Goal: Obtain resource: Download file/media

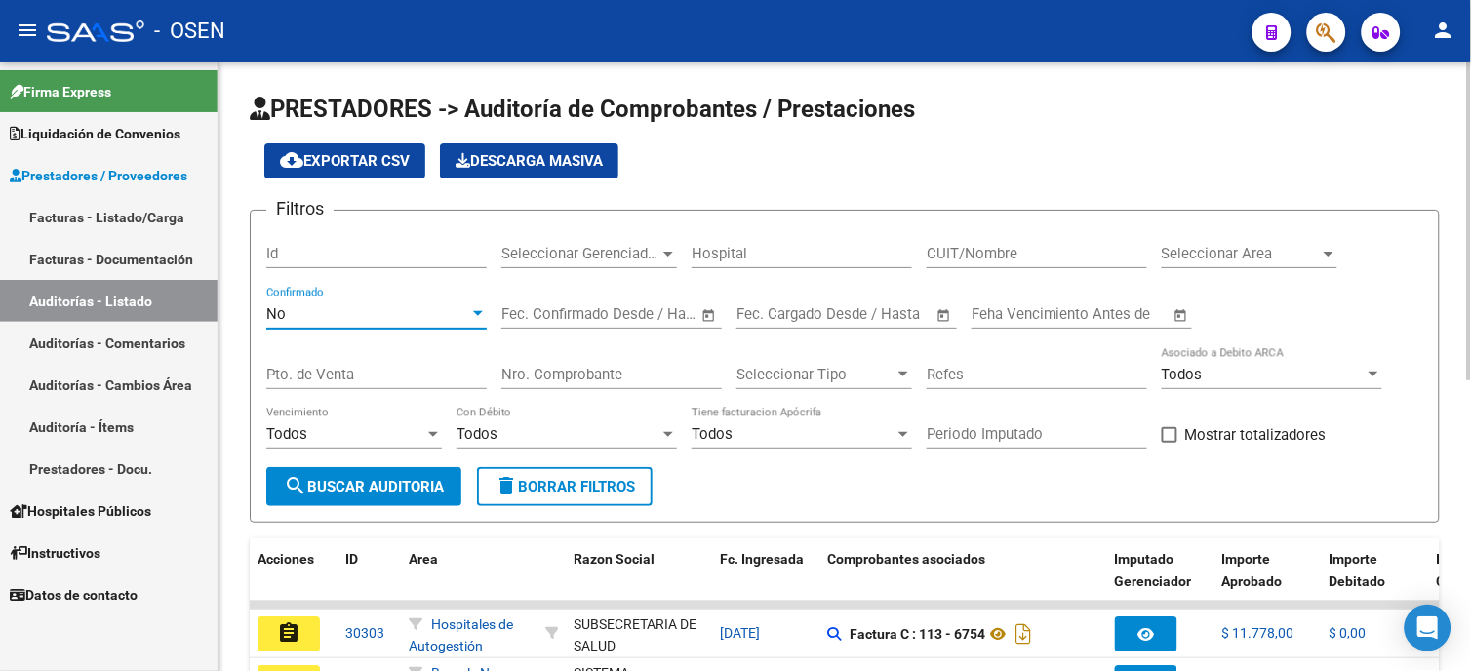
click at [445, 319] on div "No" at bounding box center [367, 314] width 203 height 18
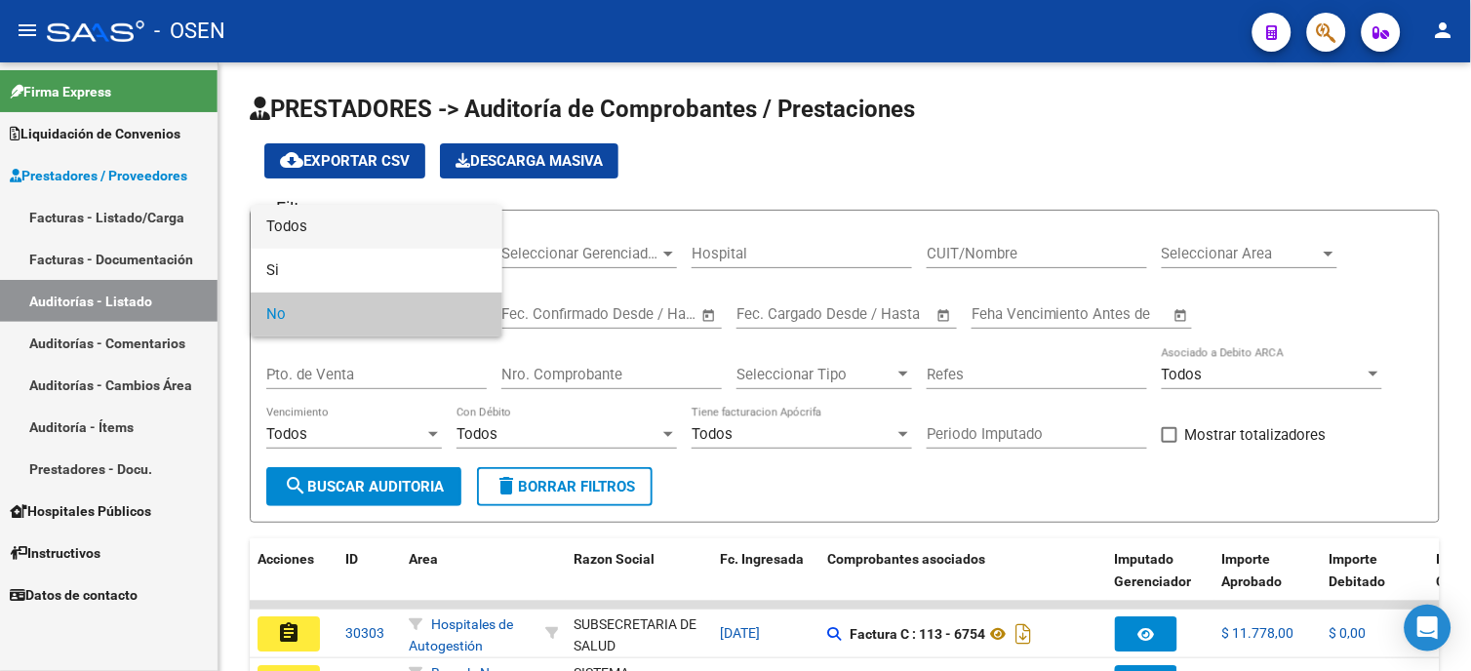
click at [439, 219] on span "Todos" at bounding box center [376, 227] width 220 height 44
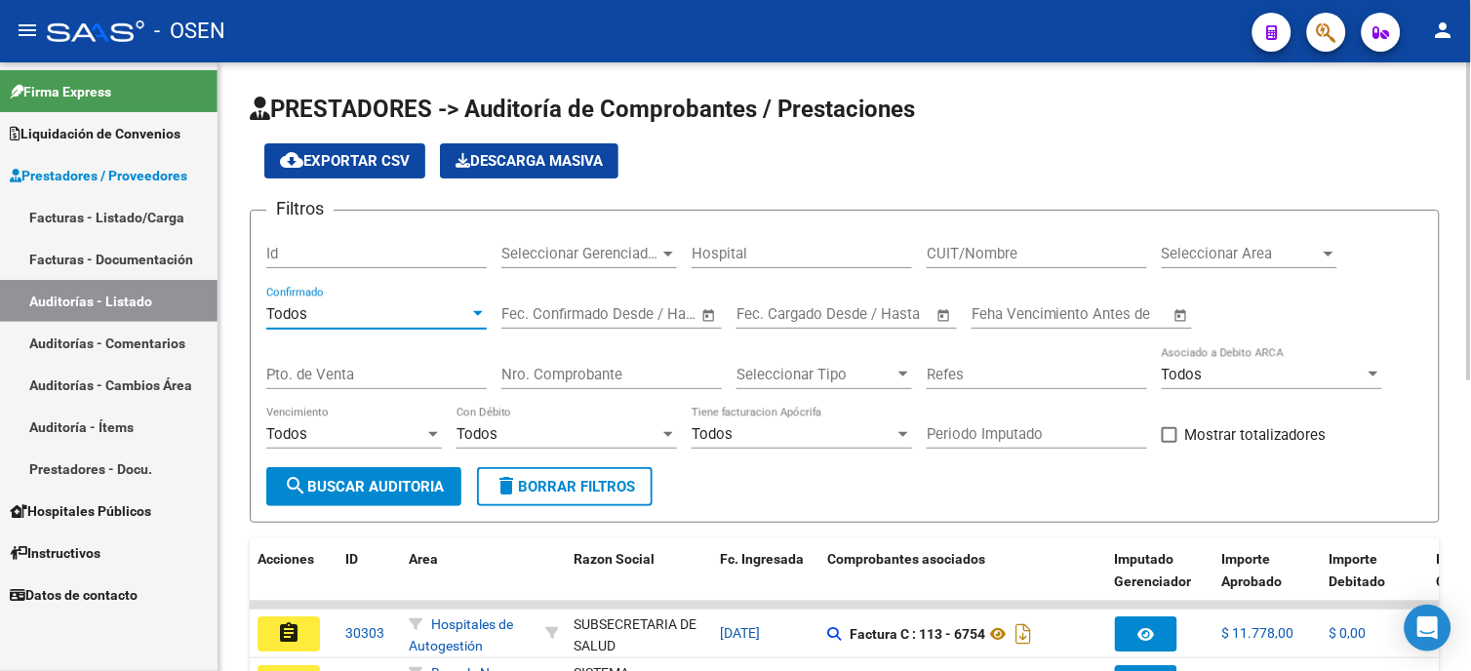
click at [641, 372] on input "Nro. Comprobante" at bounding box center [611, 375] width 220 height 18
type input "20"
click at [351, 359] on div "Pto. de Venta" at bounding box center [376, 368] width 220 height 42
click at [349, 369] on div "Pto. de Venta" at bounding box center [376, 368] width 220 height 42
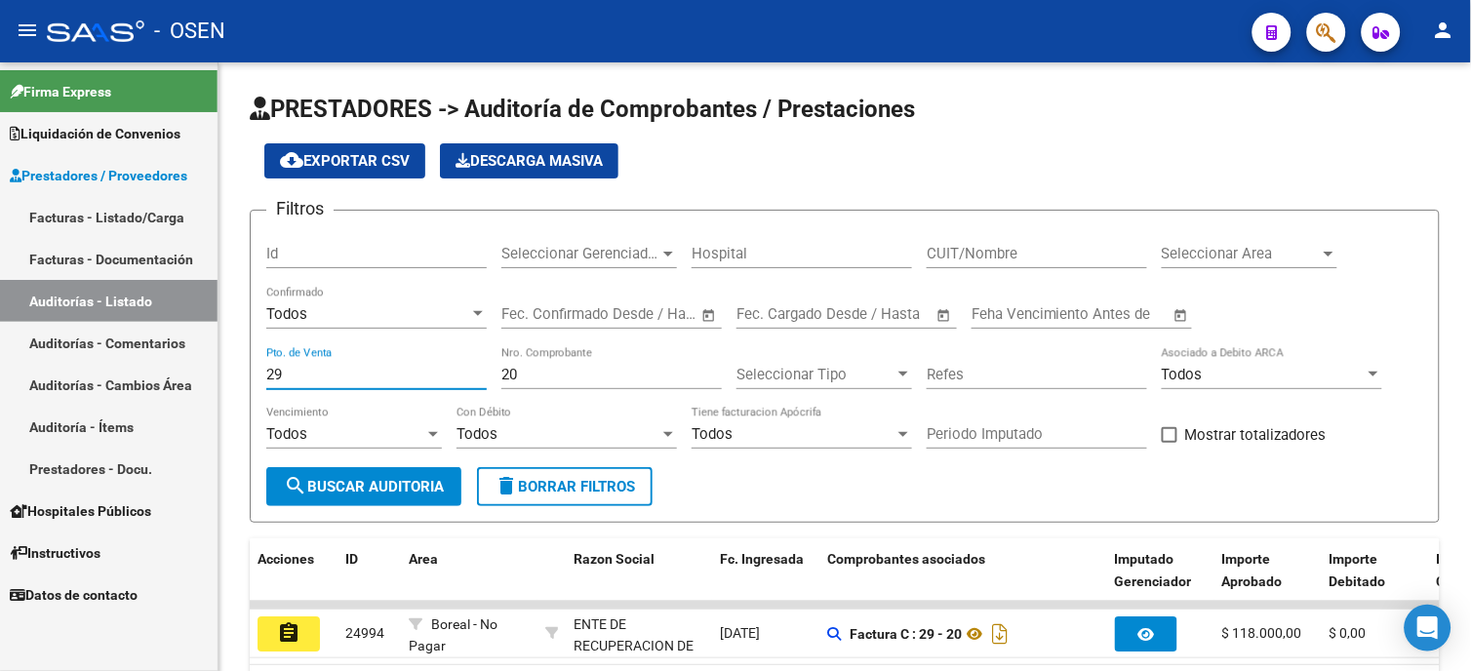
type input "29"
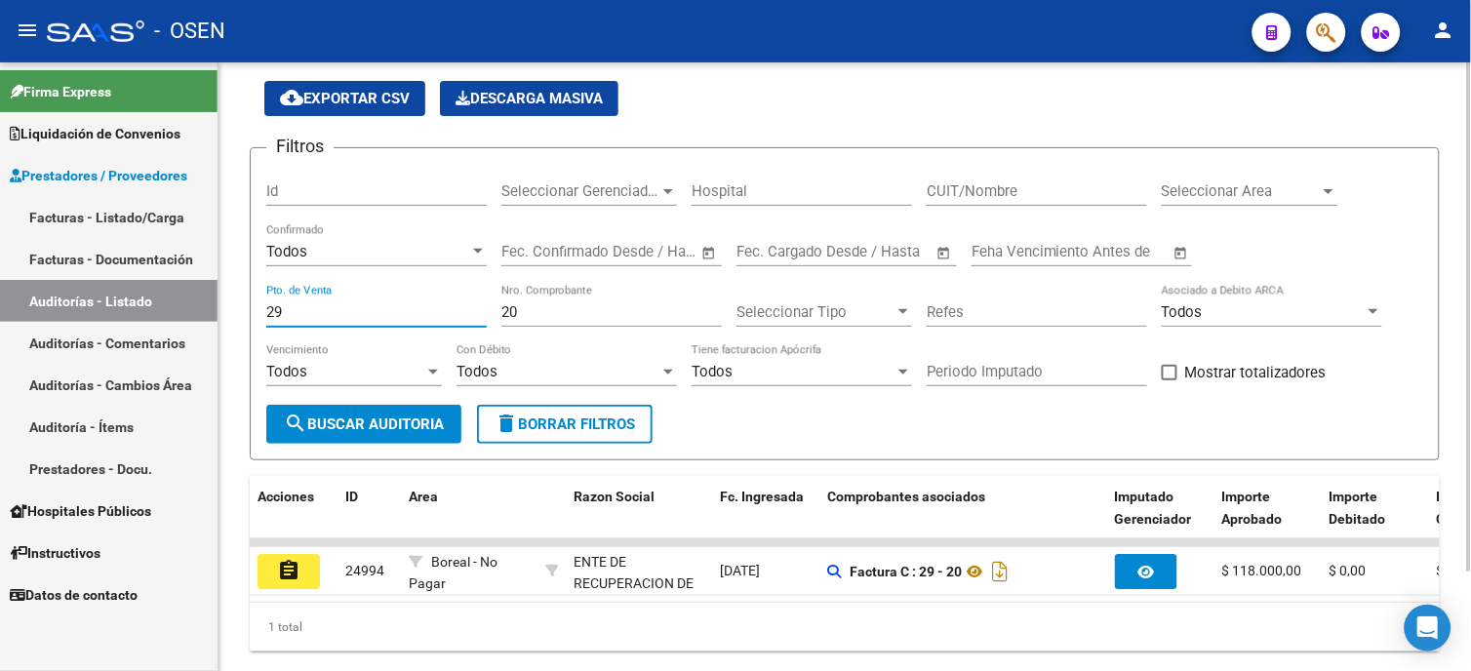
scroll to position [121, 0]
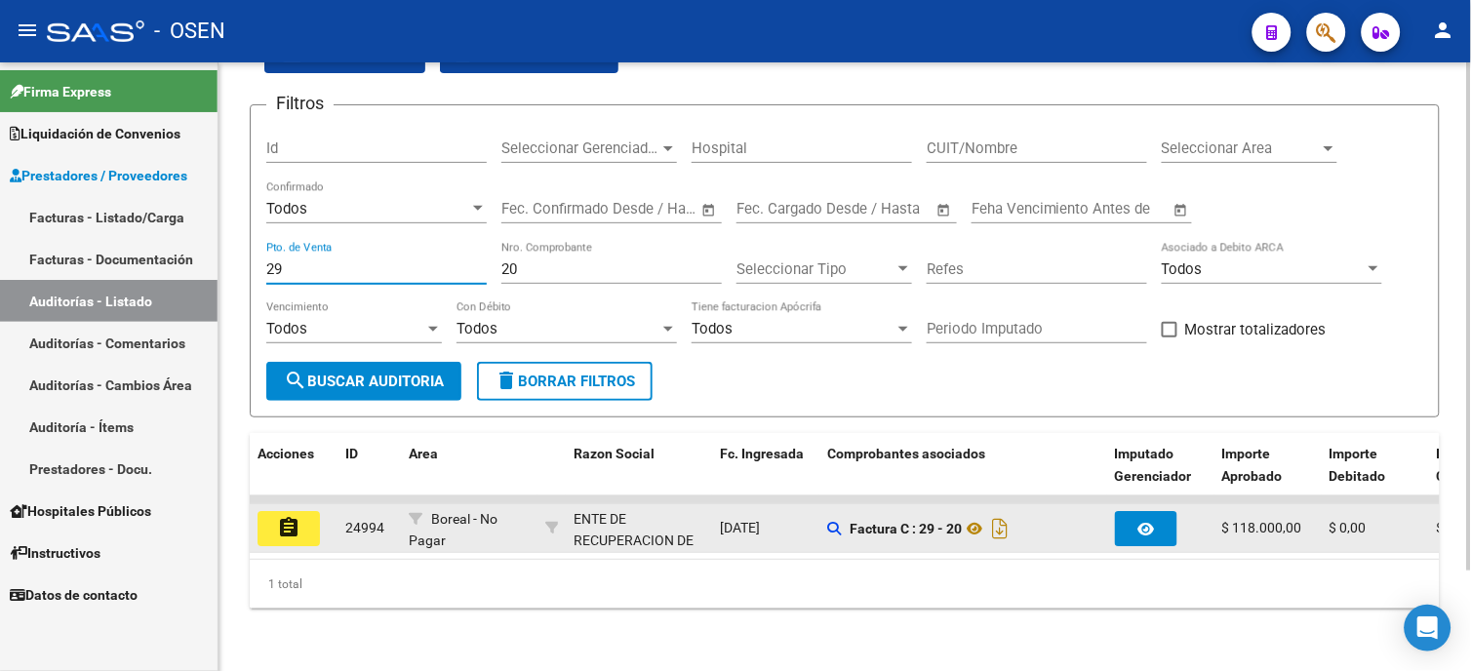
click at [299, 516] on mat-icon "assignment" at bounding box center [288, 527] width 23 height 23
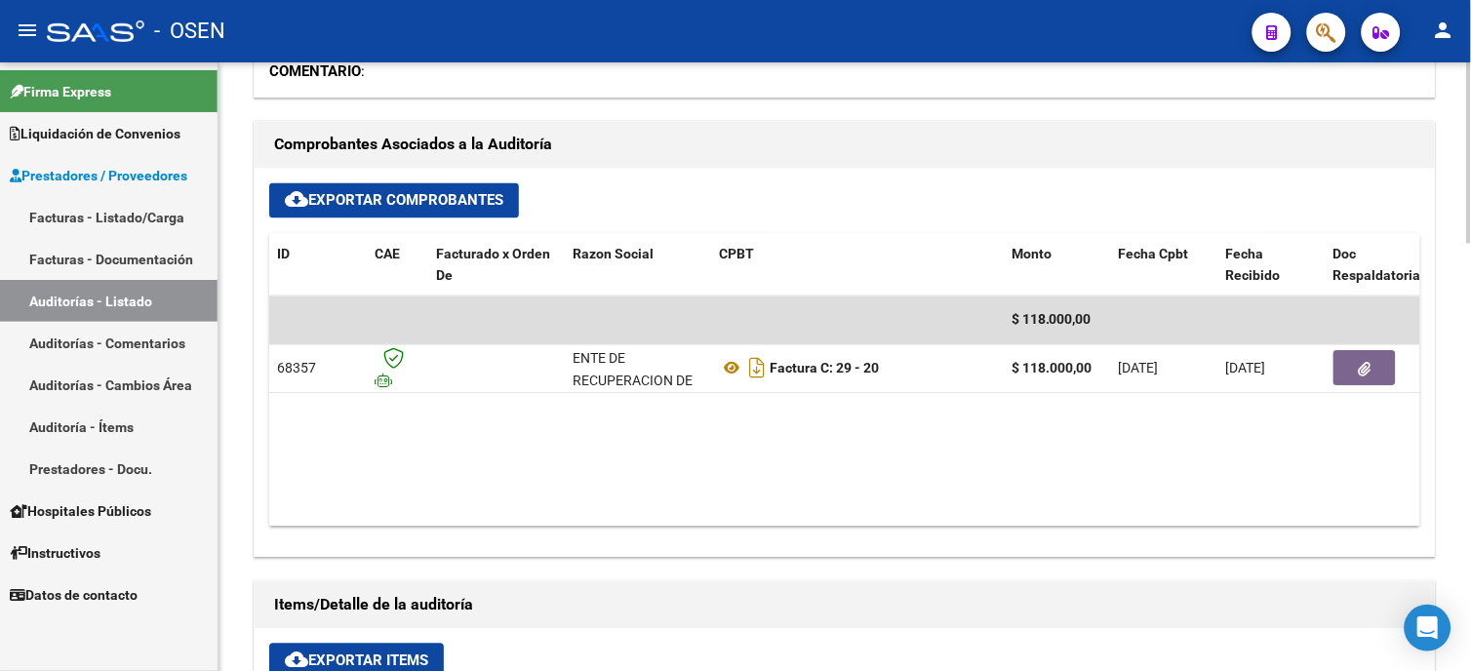
scroll to position [758, 0]
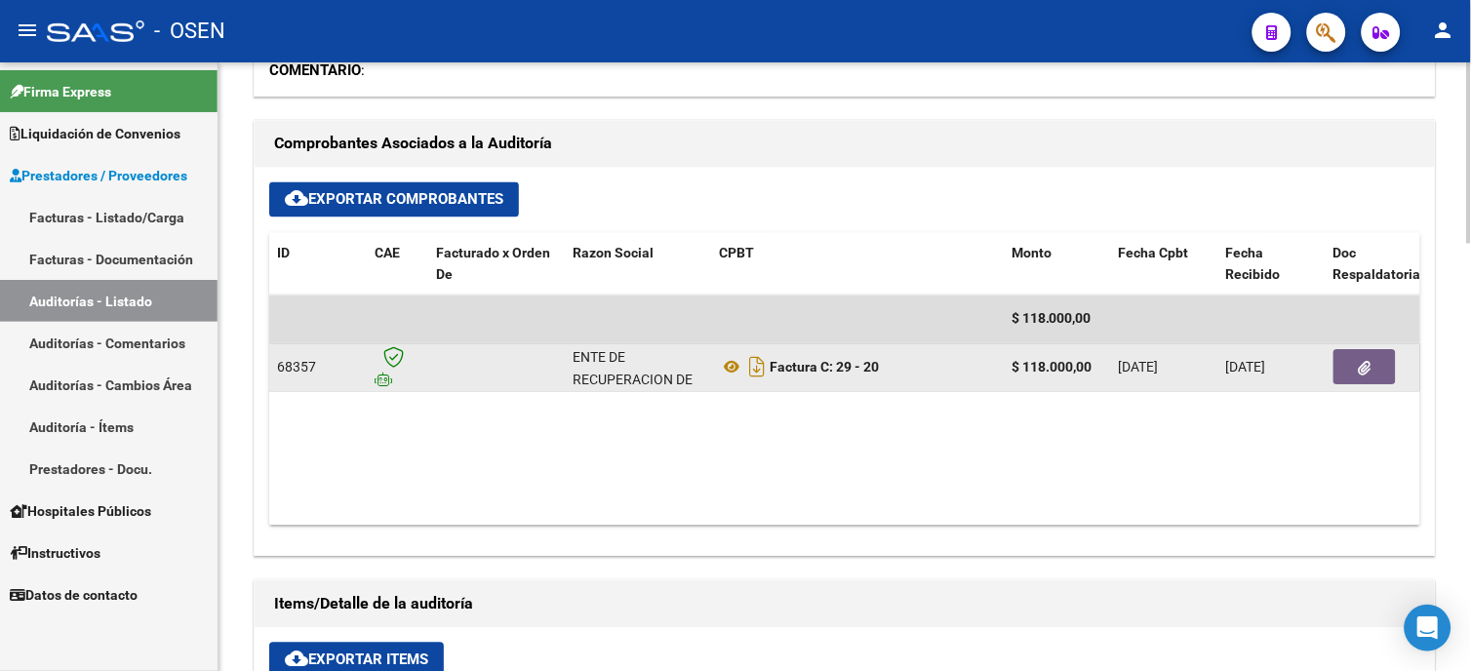
click at [1367, 362] on icon "button" at bounding box center [1365, 369] width 13 height 15
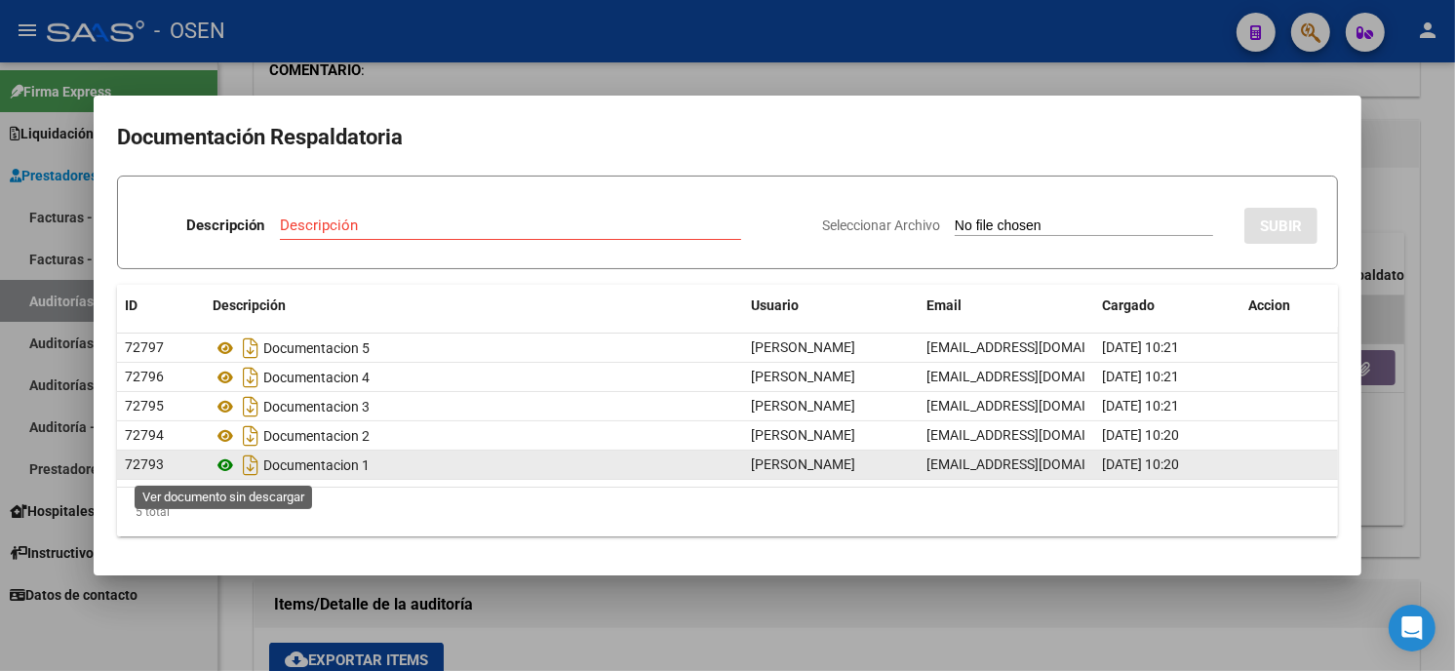
click at [227, 462] on icon at bounding box center [225, 465] width 25 height 23
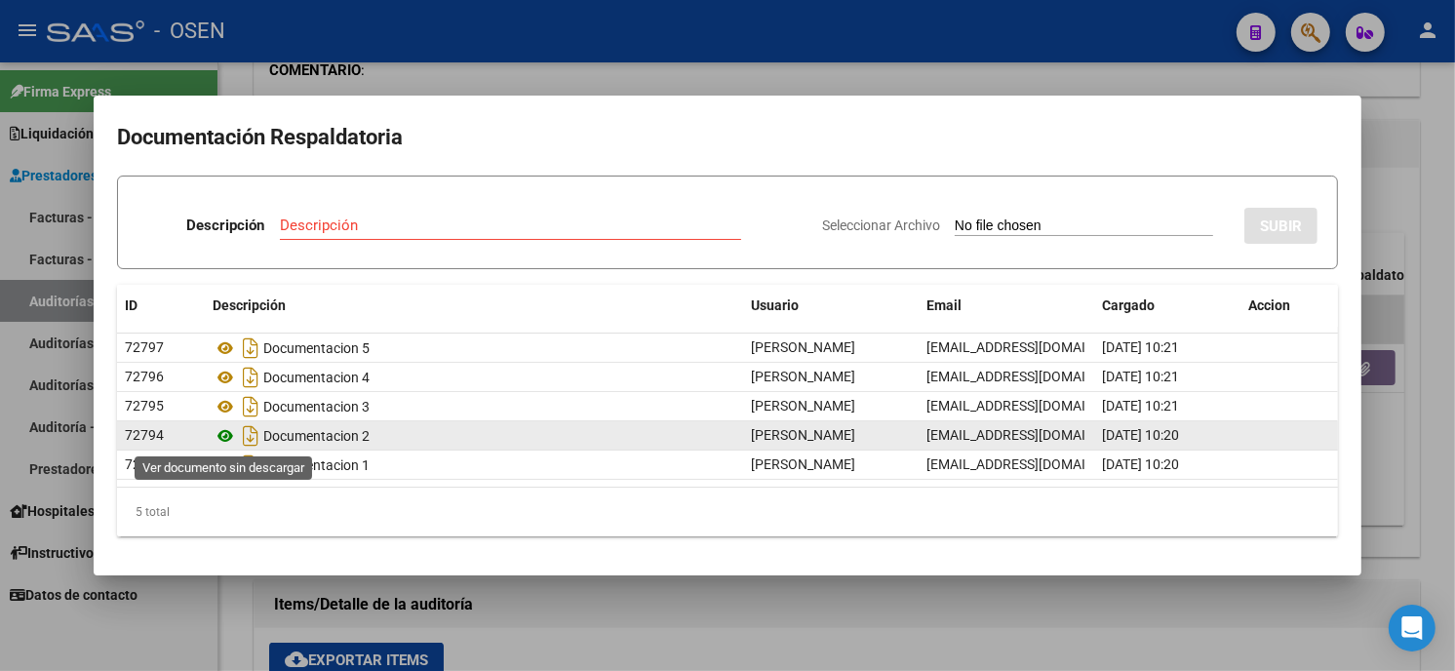
click at [226, 439] on icon at bounding box center [225, 435] width 25 height 23
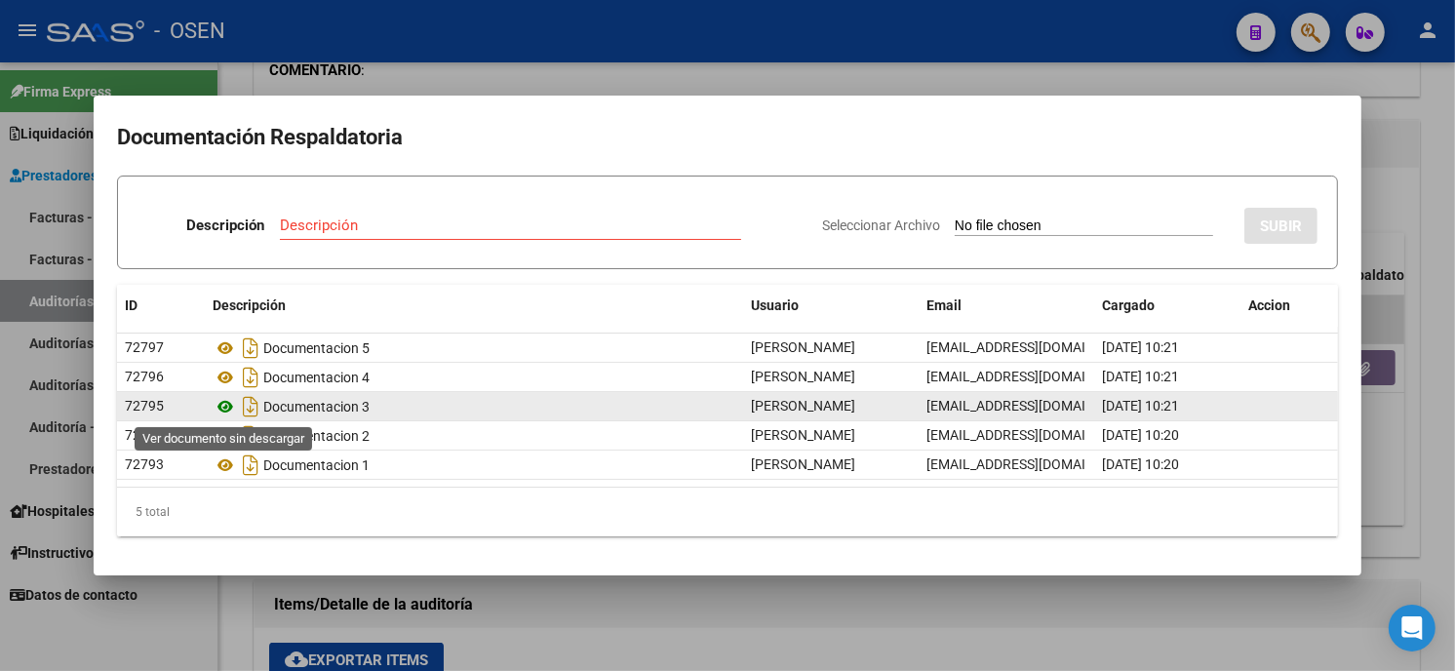
click at [216, 406] on icon at bounding box center [225, 406] width 25 height 23
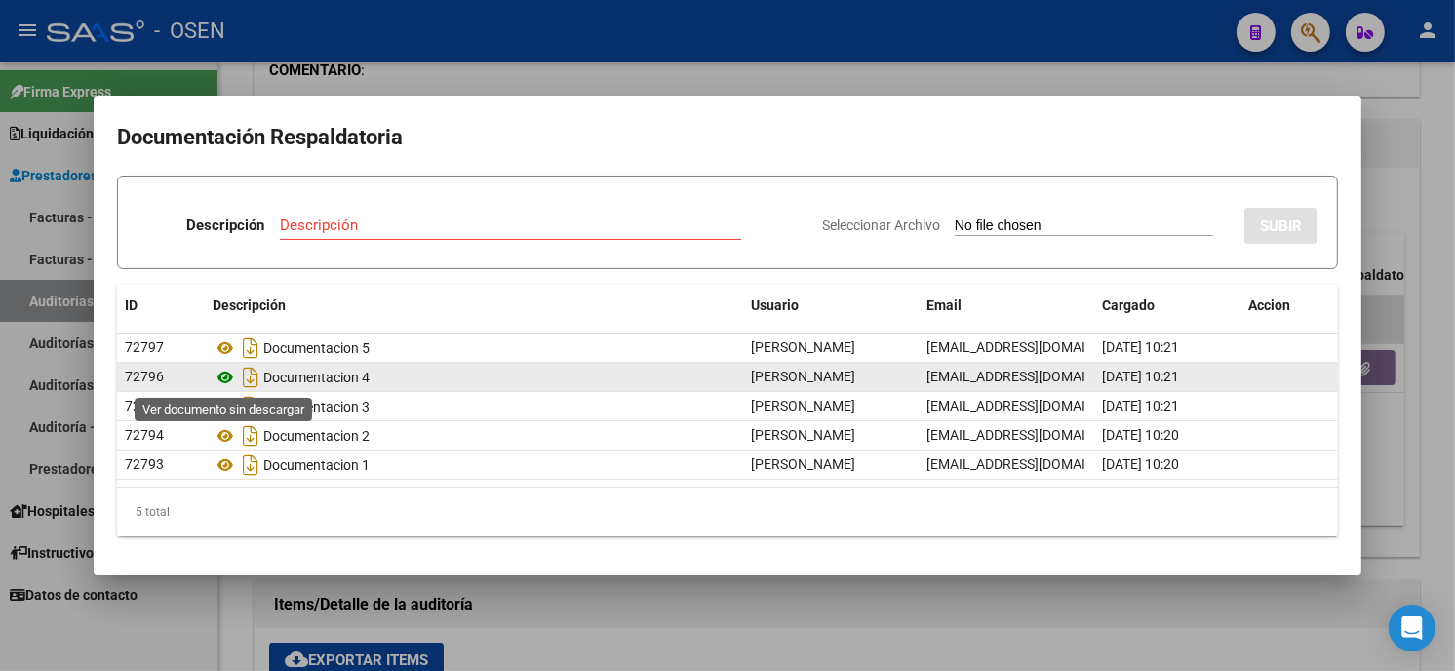
click at [229, 372] on icon at bounding box center [225, 377] width 25 height 23
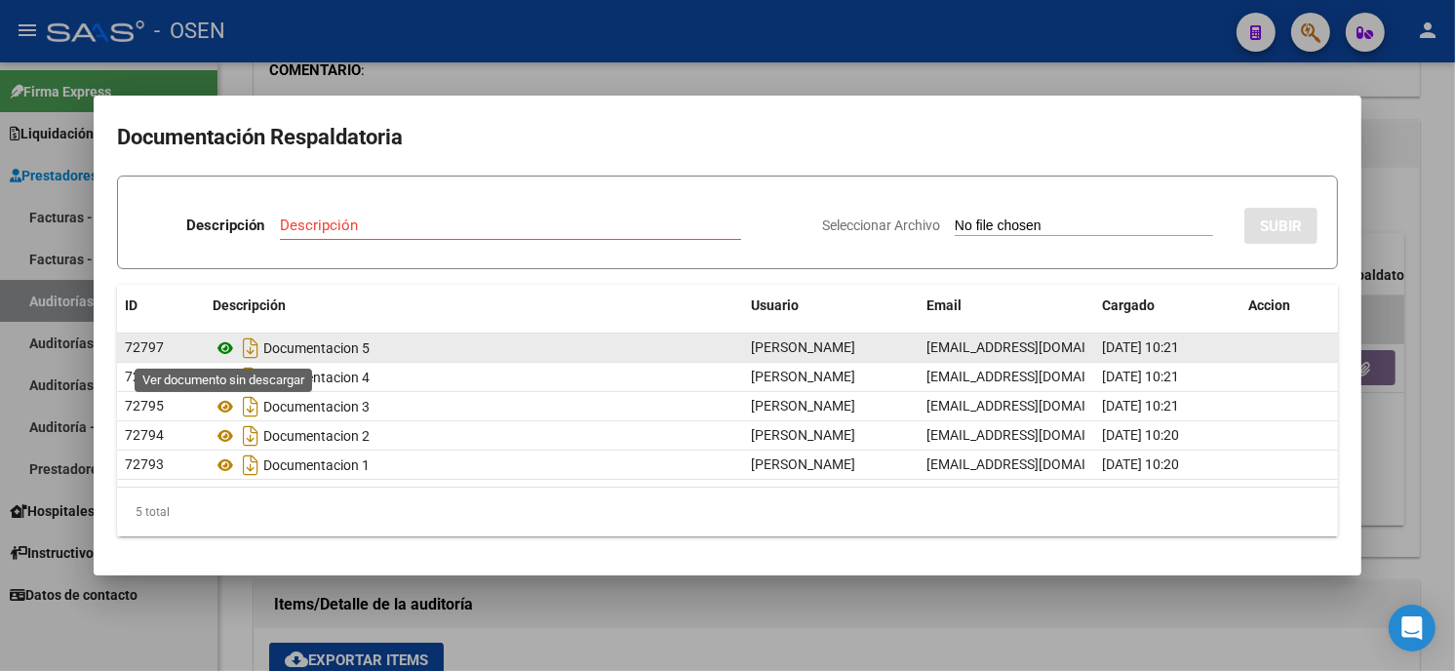
click at [219, 345] on icon at bounding box center [225, 348] width 25 height 23
click at [226, 347] on icon at bounding box center [225, 348] width 25 height 23
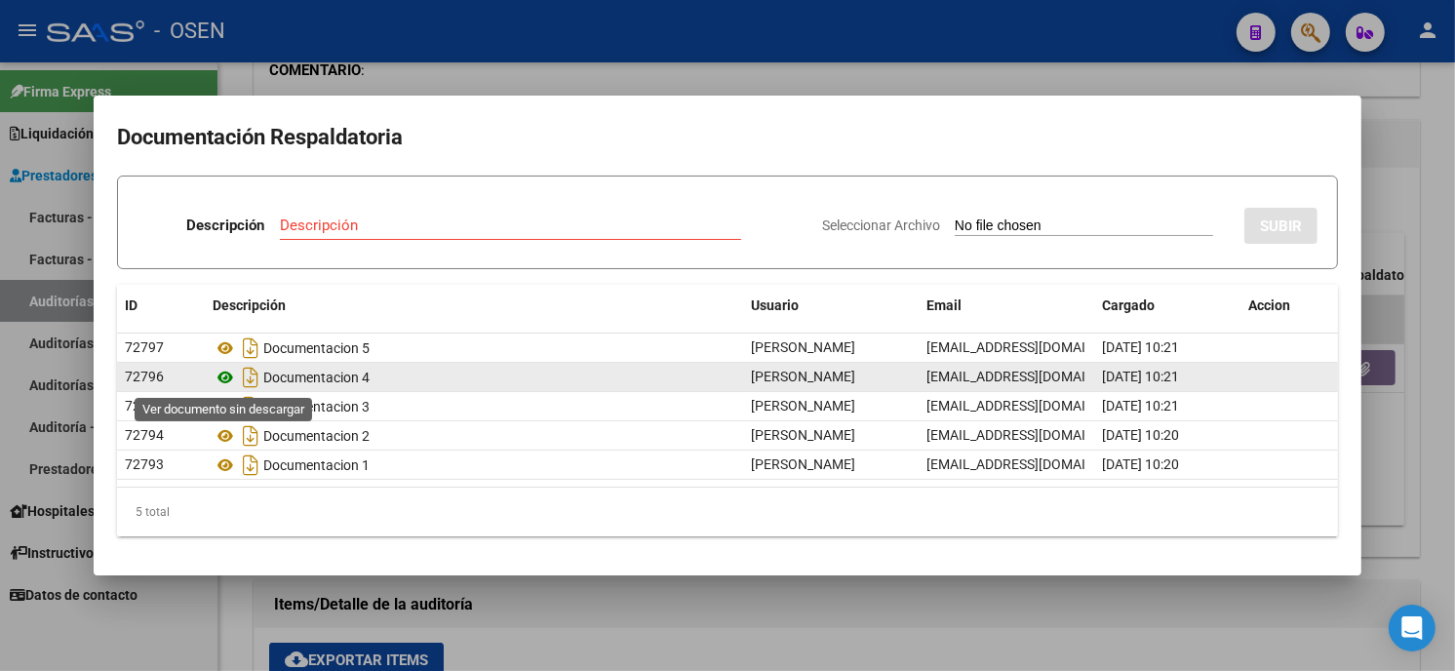
click at [219, 374] on icon at bounding box center [225, 377] width 25 height 23
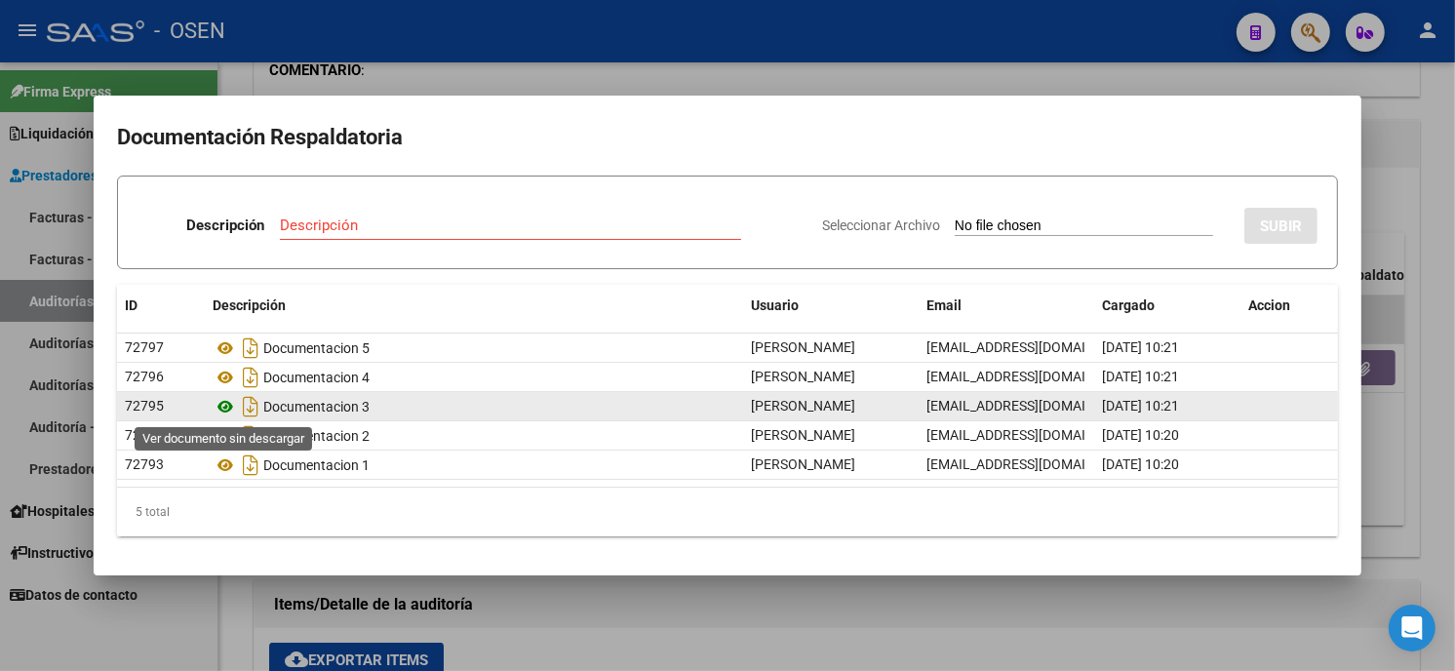
click at [225, 404] on icon at bounding box center [225, 406] width 25 height 23
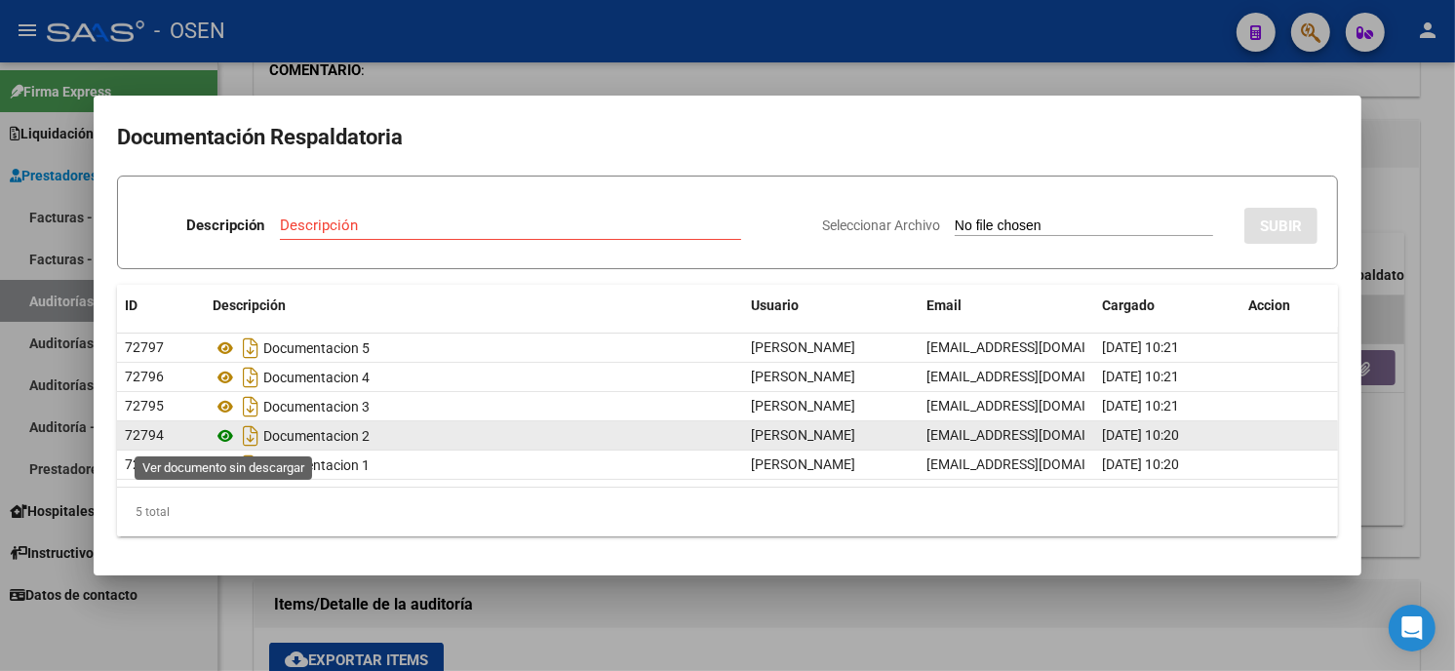
click at [224, 433] on icon at bounding box center [225, 435] width 25 height 23
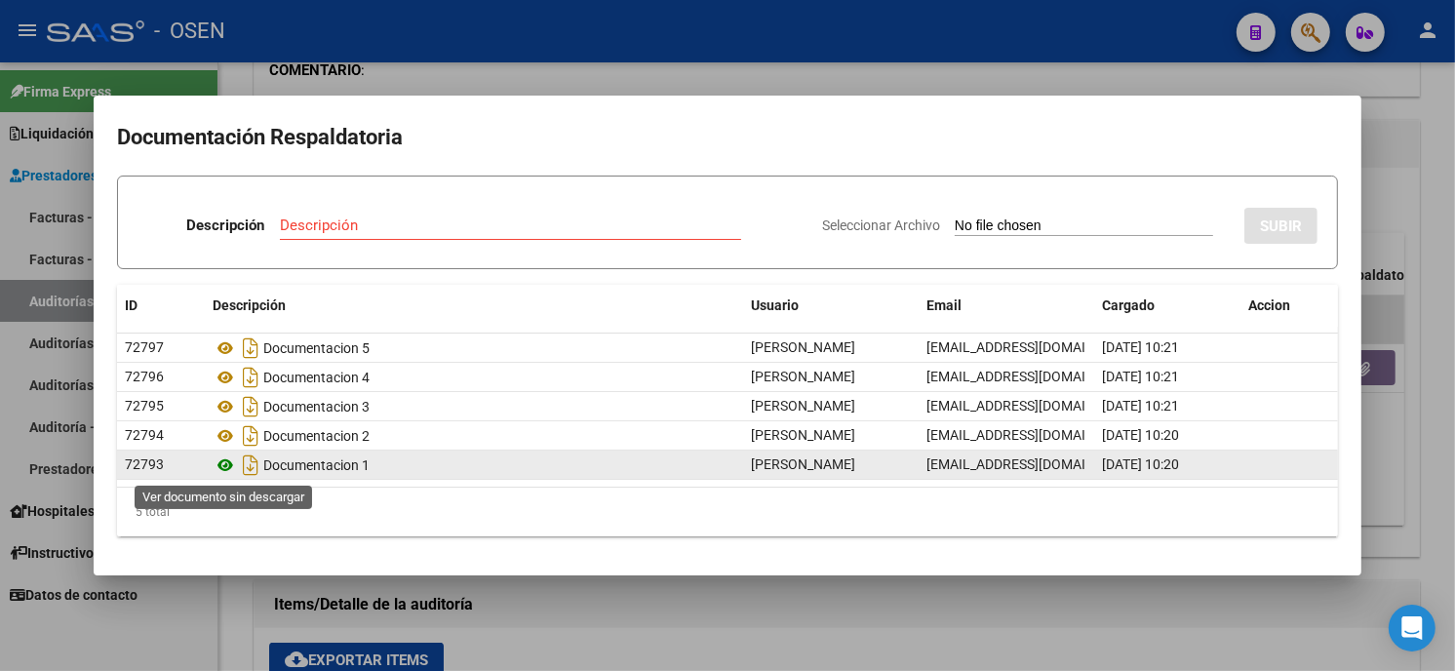
click at [226, 460] on icon at bounding box center [225, 465] width 25 height 23
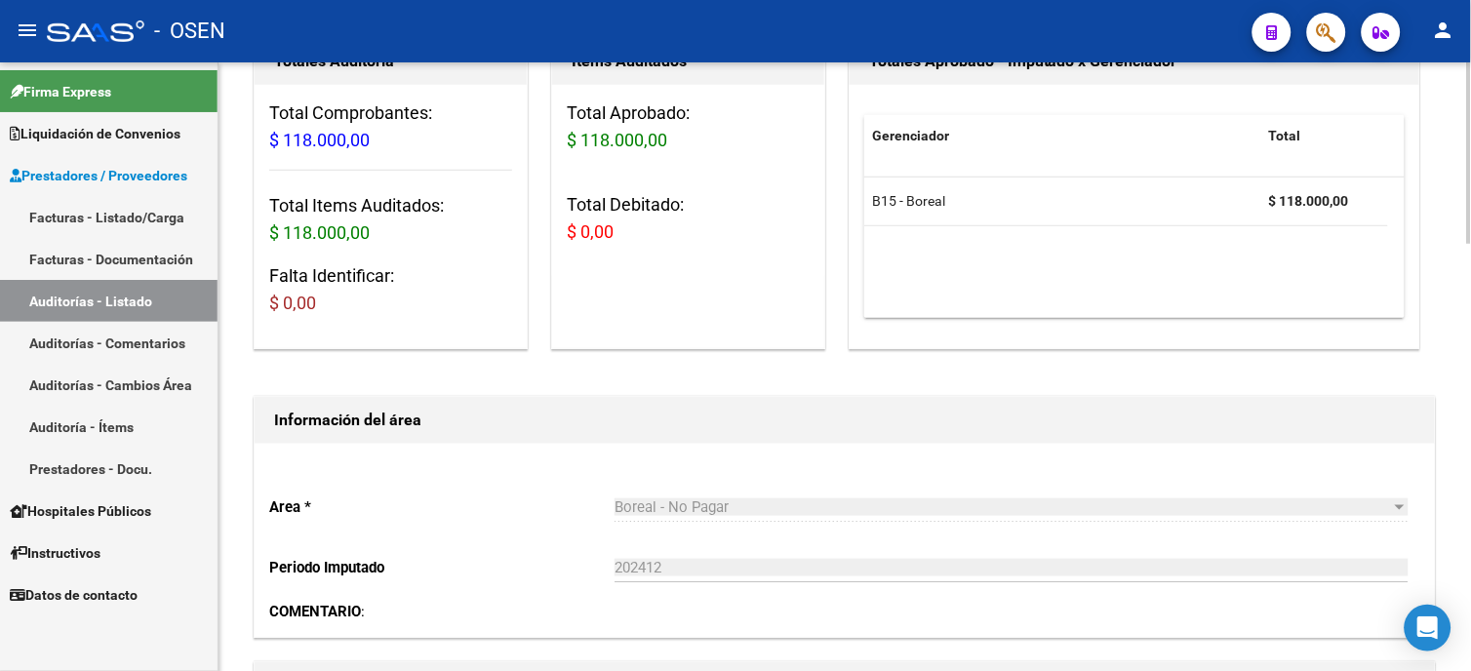
scroll to position [0, 0]
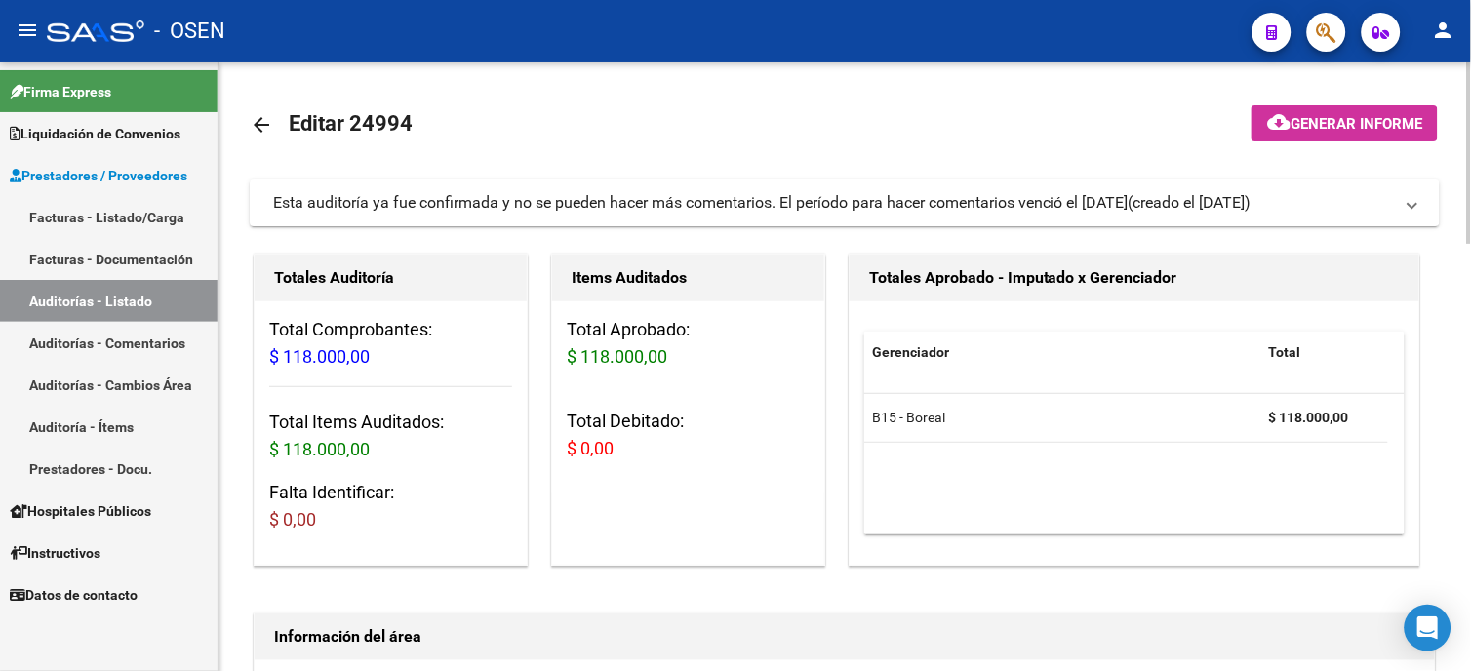
click at [267, 129] on mat-icon "arrow_back" at bounding box center [261, 124] width 23 height 23
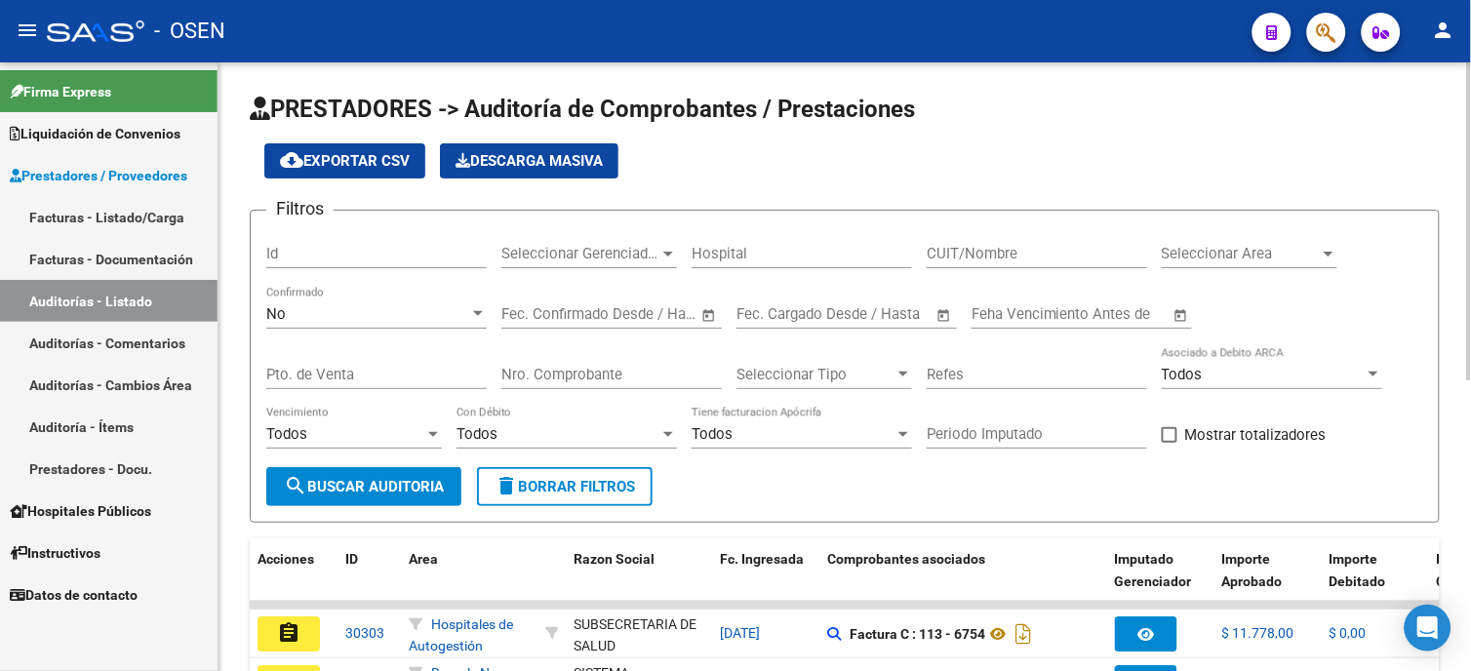
click at [415, 305] on div "No" at bounding box center [367, 314] width 203 height 18
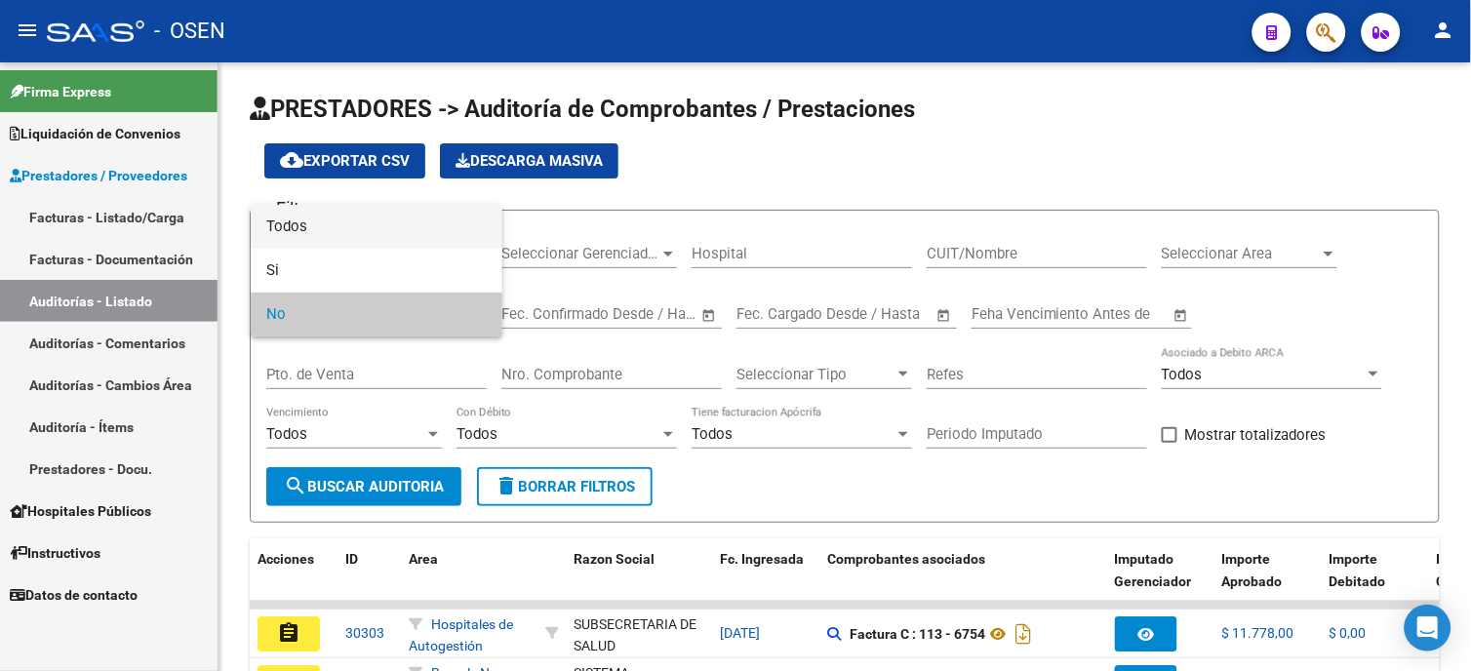
click at [418, 216] on span "Todos" at bounding box center [376, 227] width 220 height 44
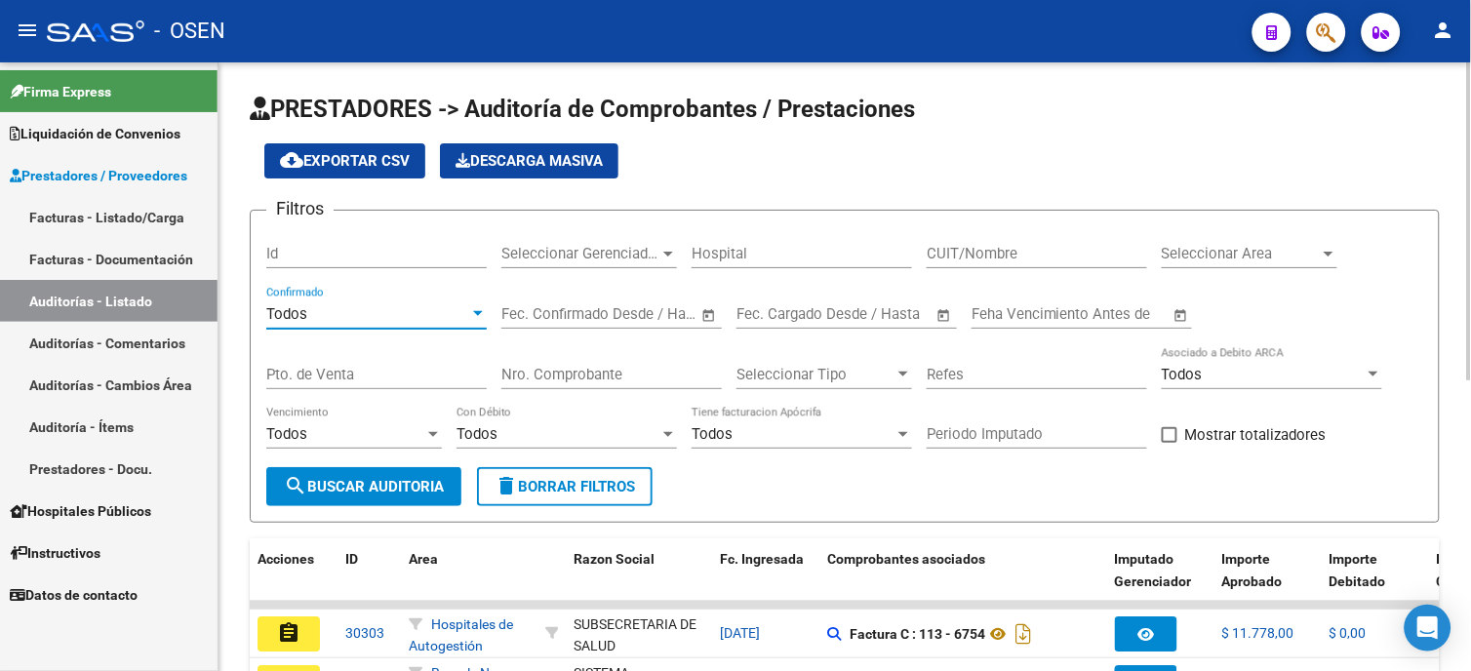
click at [587, 376] on input "Nro. Comprobante" at bounding box center [611, 375] width 220 height 18
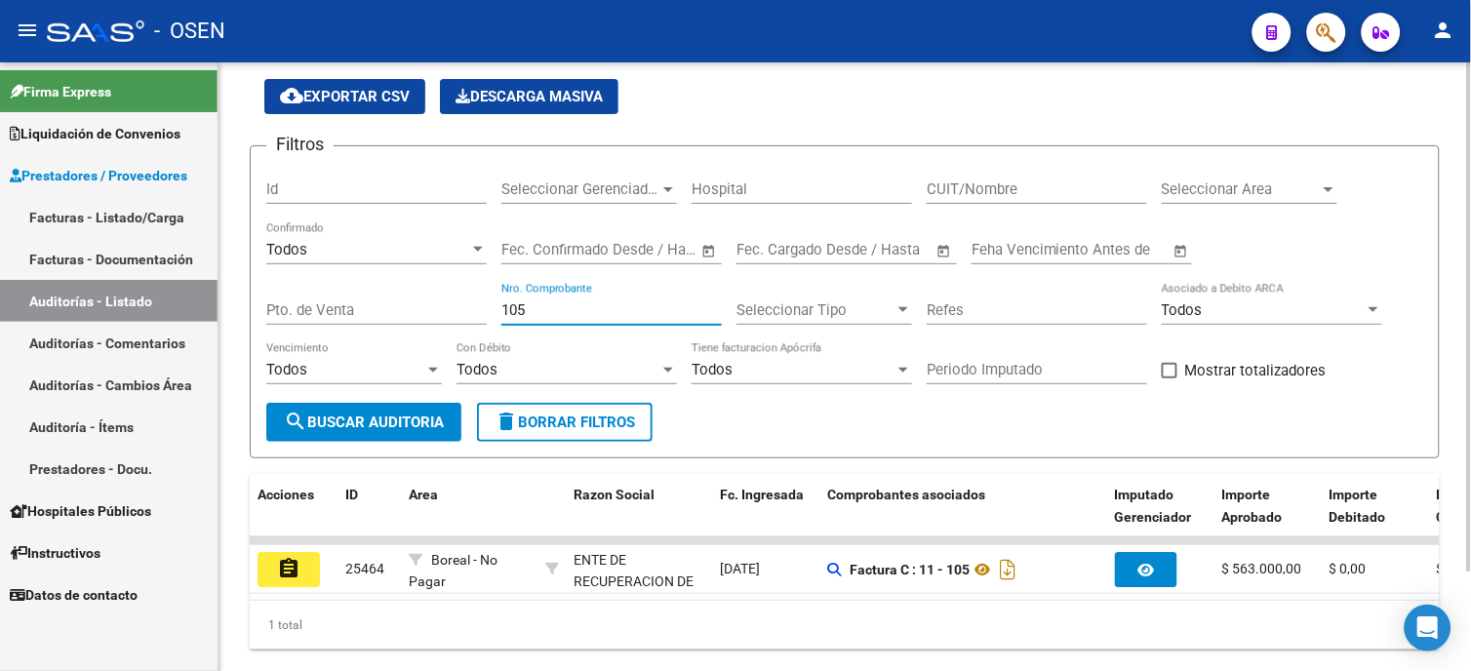
scroll to position [121, 0]
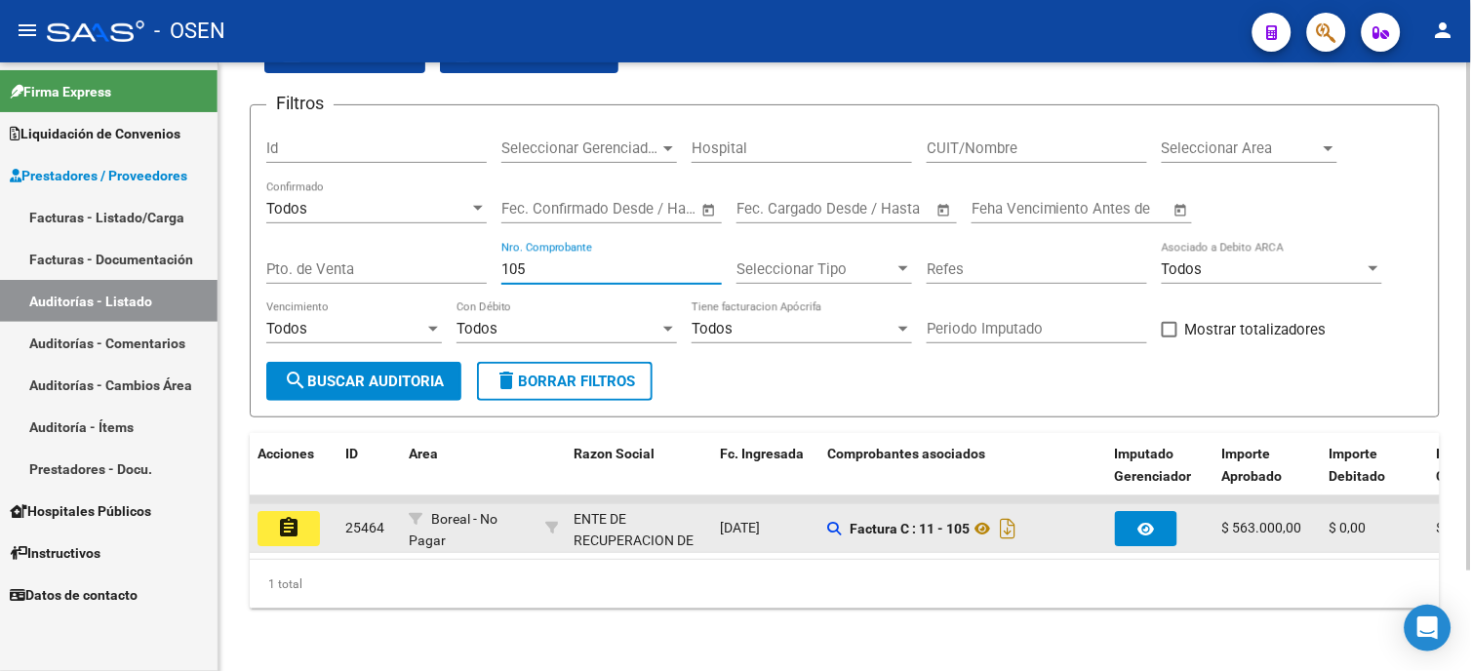
type input "105"
click at [293, 519] on mat-icon "assignment" at bounding box center [288, 527] width 23 height 23
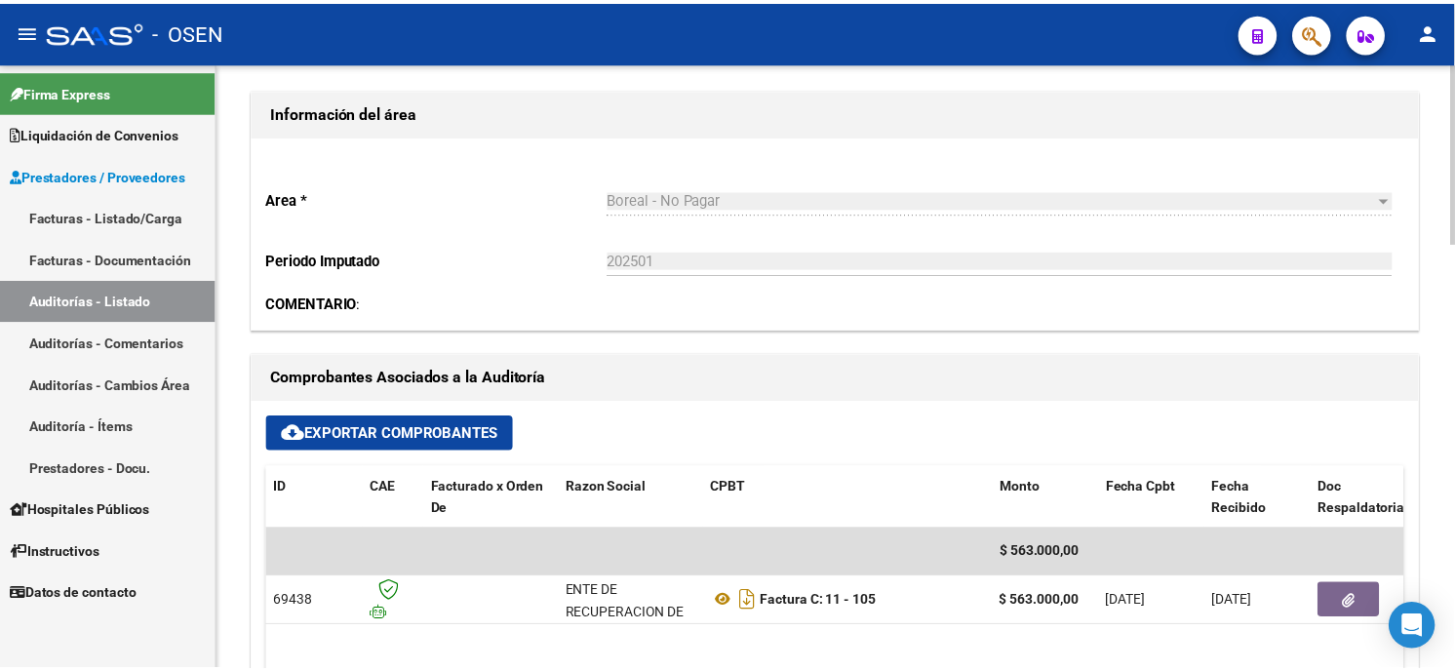
scroll to position [650, 0]
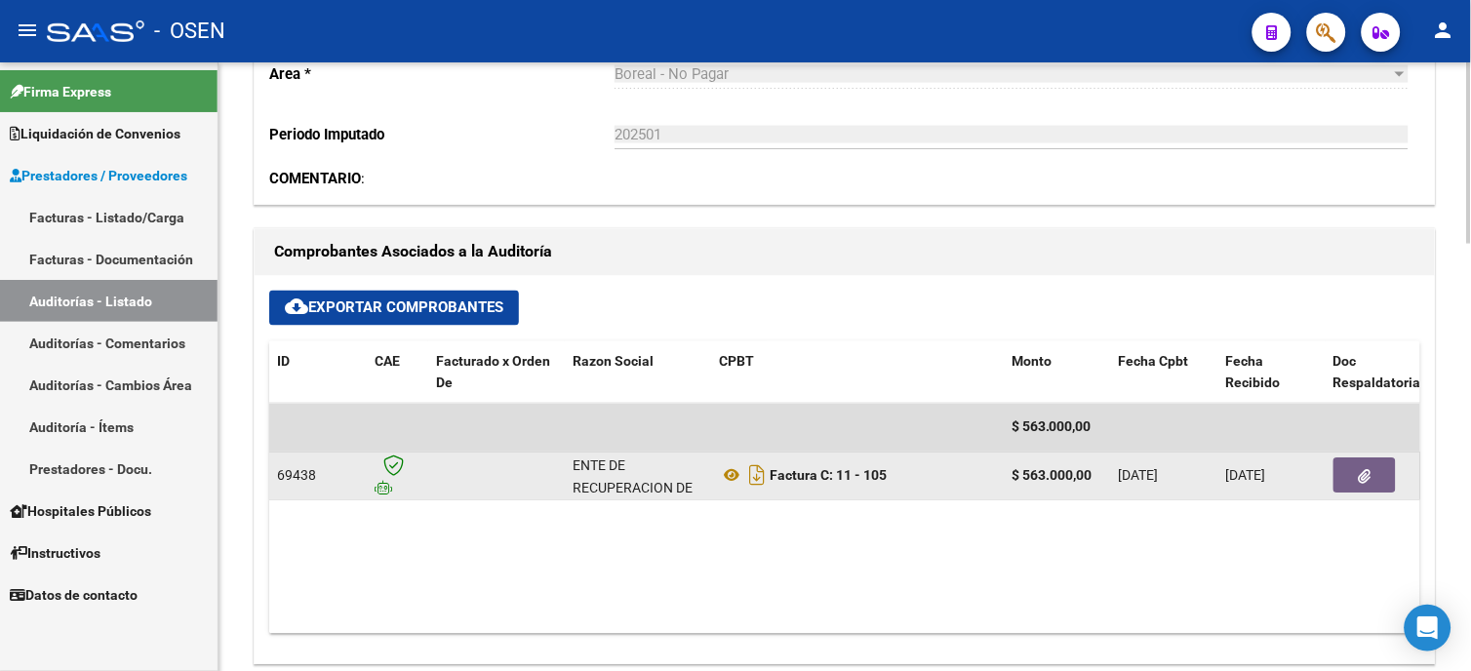
click at [1369, 478] on icon "button" at bounding box center [1365, 477] width 13 height 15
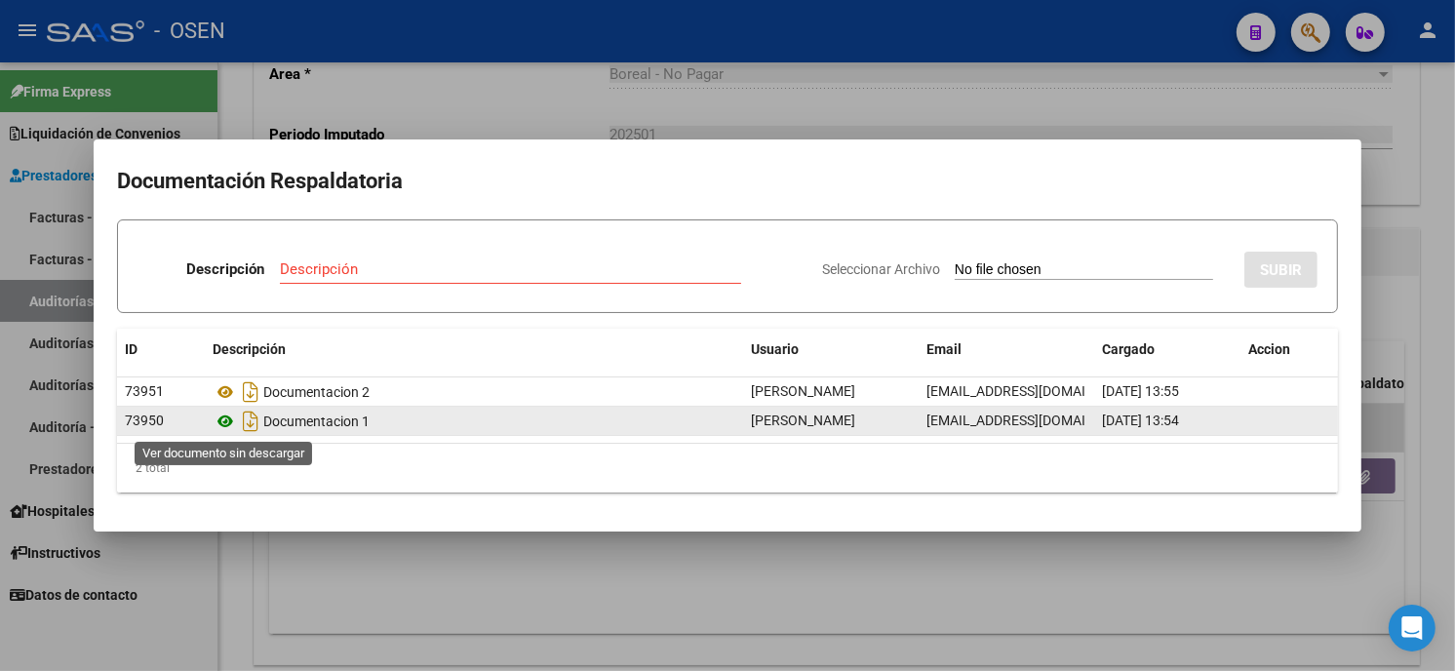
click at [225, 418] on icon at bounding box center [225, 421] width 25 height 23
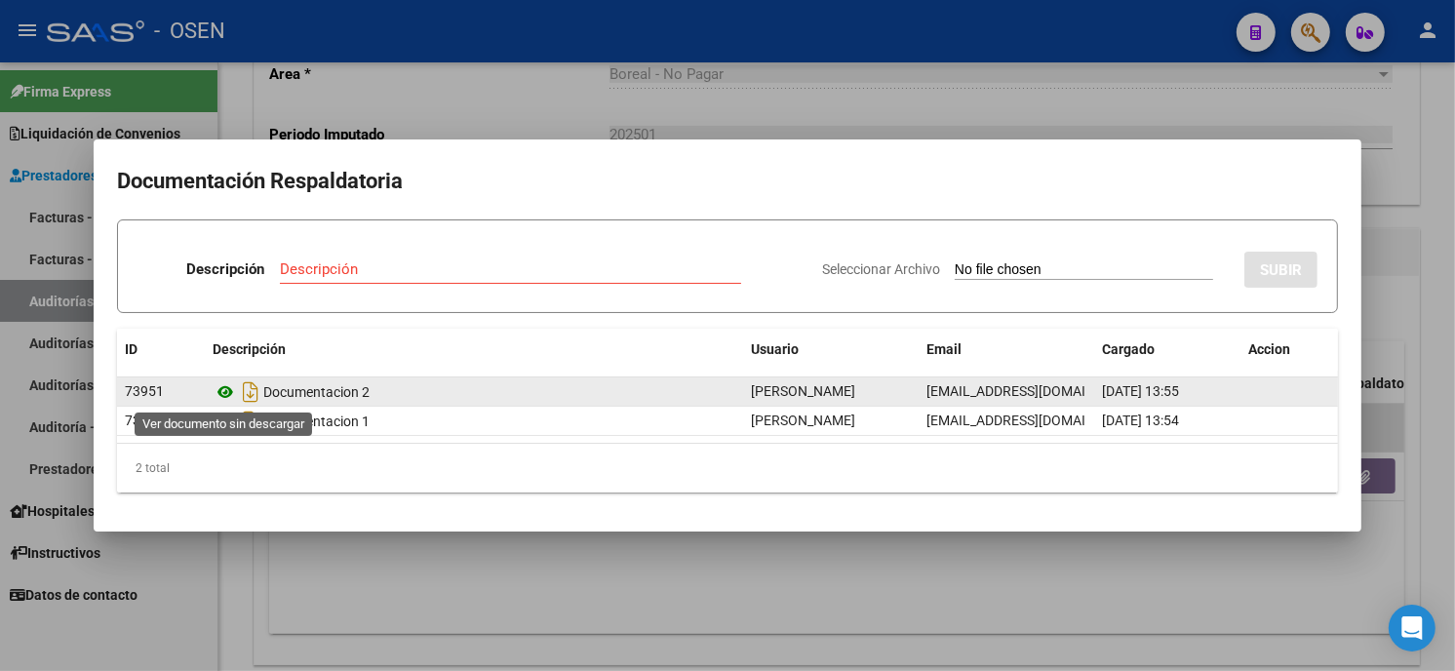
click at [228, 396] on icon at bounding box center [225, 391] width 25 height 23
